Goal: Task Accomplishment & Management: Manage account settings

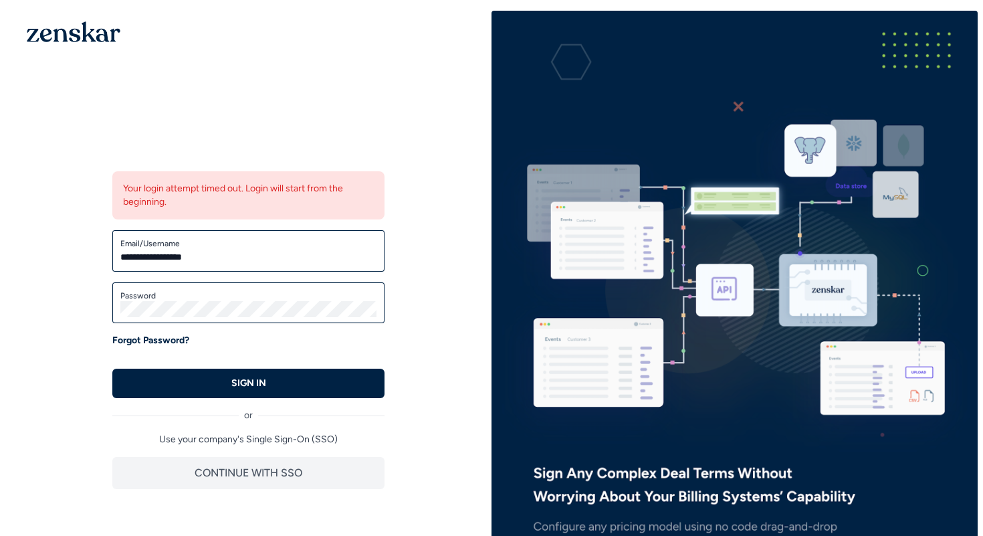
click at [277, 383] on button "SIGN IN" at bounding box center [248, 383] width 272 height 29
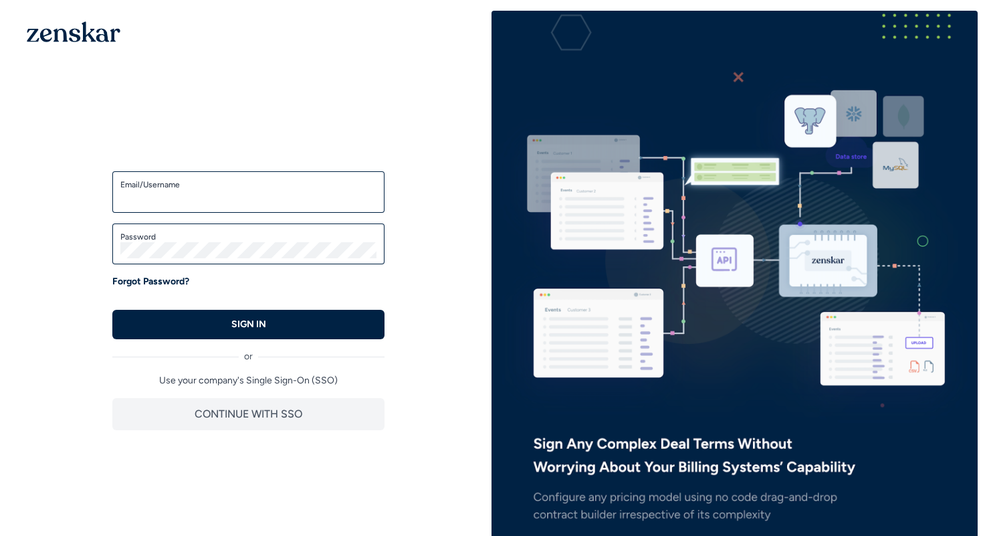
type input "**********"
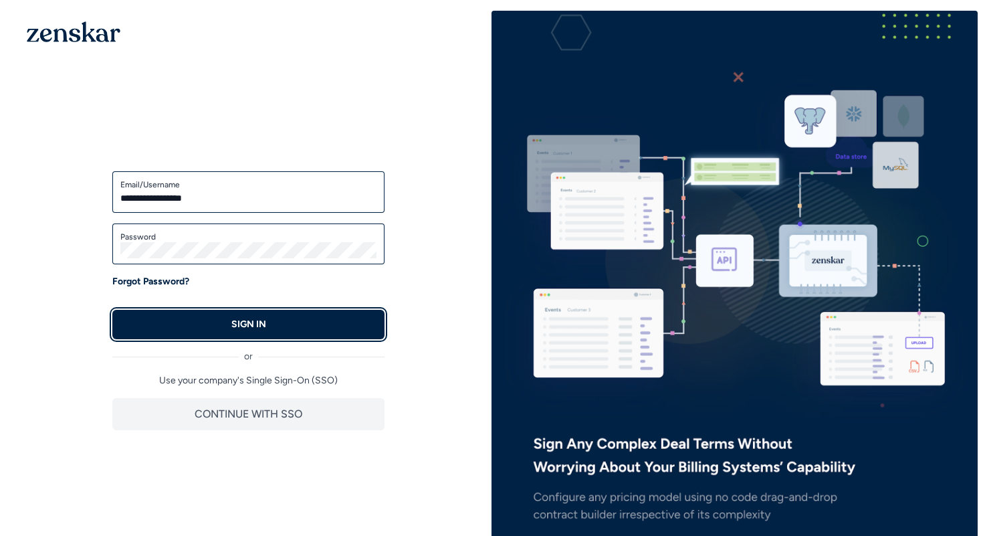
click at [211, 324] on button "SIGN IN" at bounding box center [248, 324] width 272 height 29
